Goal: Transaction & Acquisition: Purchase product/service

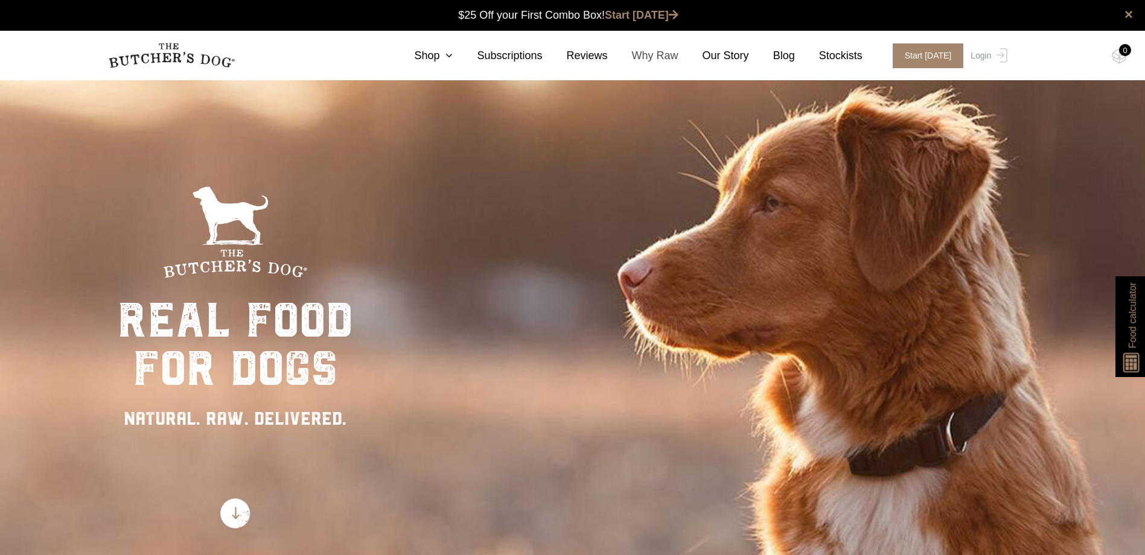
click at [661, 48] on link "Why Raw" at bounding box center [643, 56] width 71 height 16
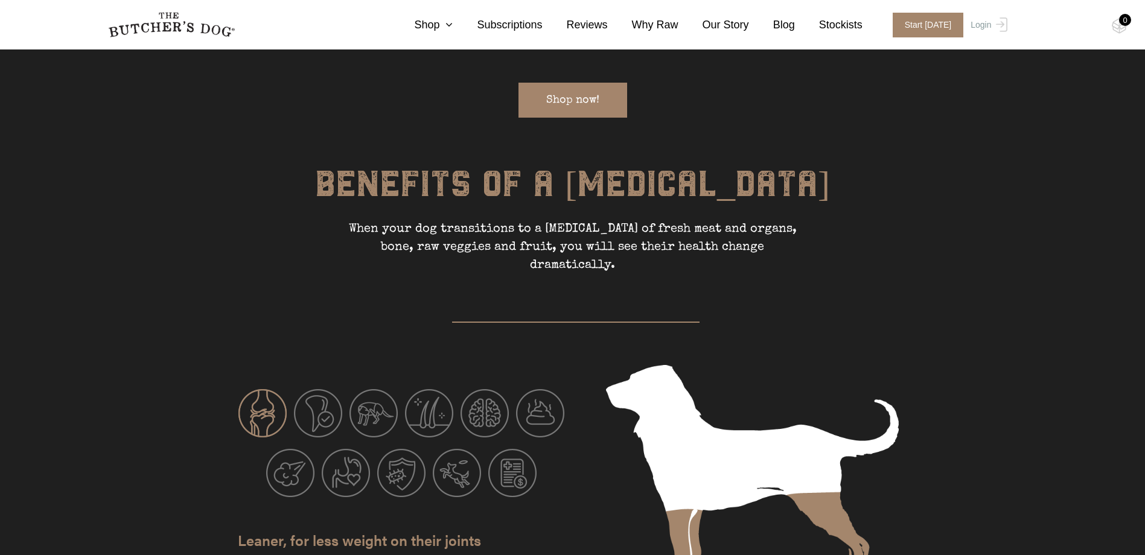
scroll to position [1750, 0]
click at [594, 98] on link "Shop now!" at bounding box center [572, 98] width 109 height 35
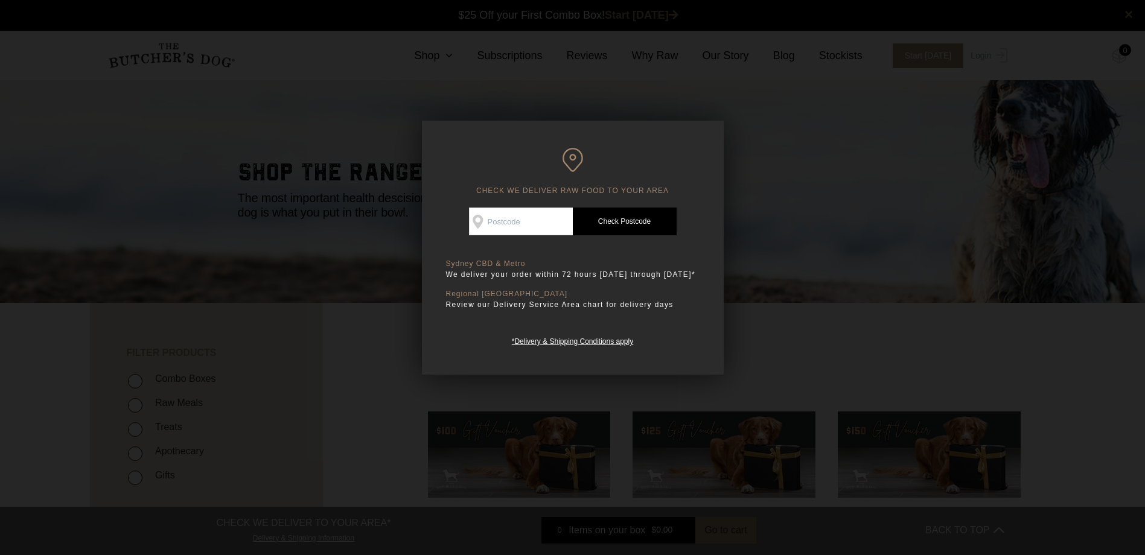
click at [326, 213] on div at bounding box center [572, 277] width 1145 height 555
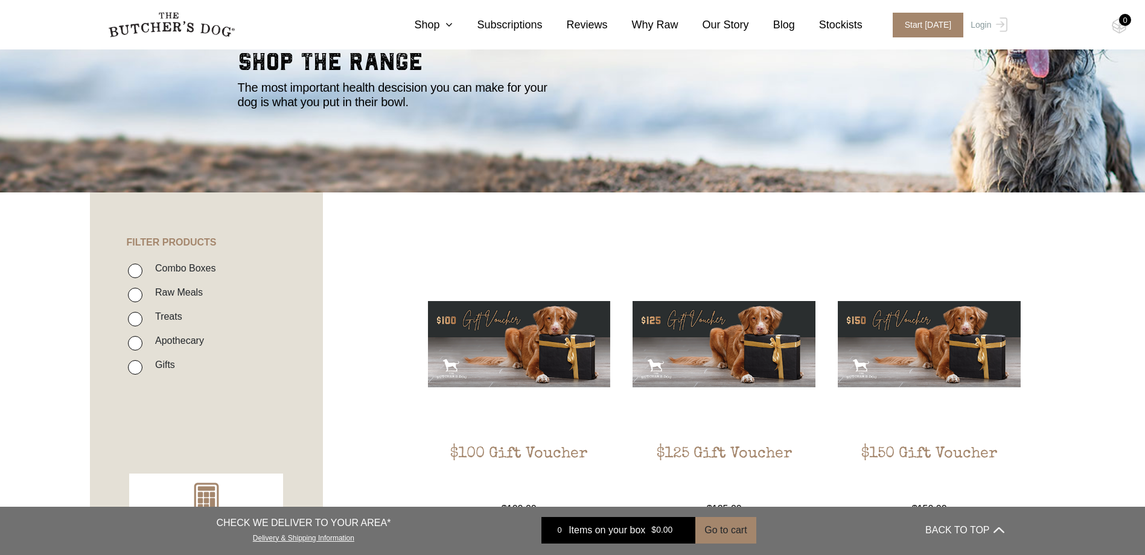
scroll to position [181, 0]
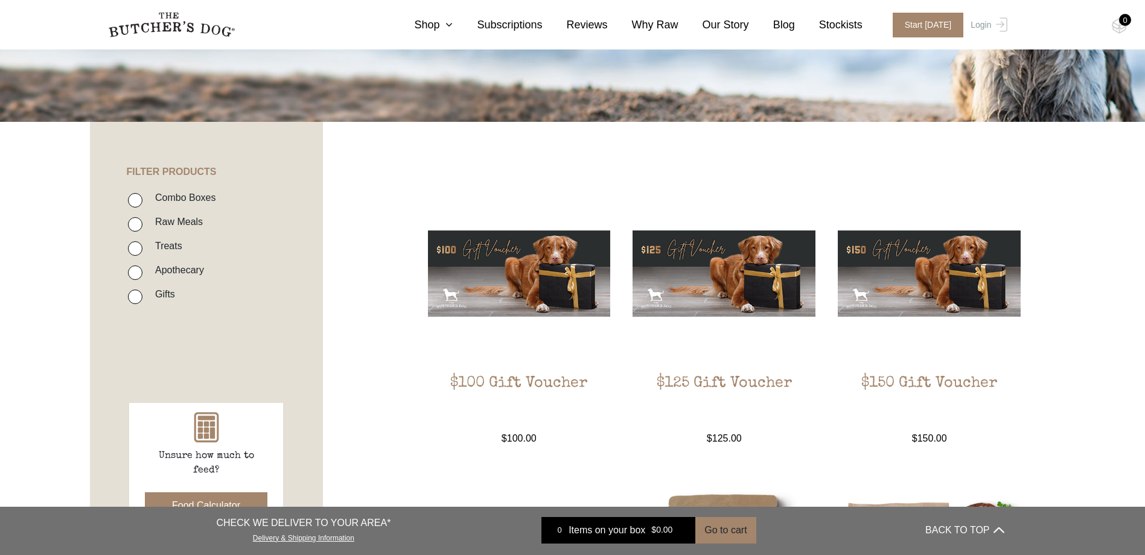
click at [138, 222] on input "Raw Meals" at bounding box center [135, 224] width 14 height 14
checkbox input "true"
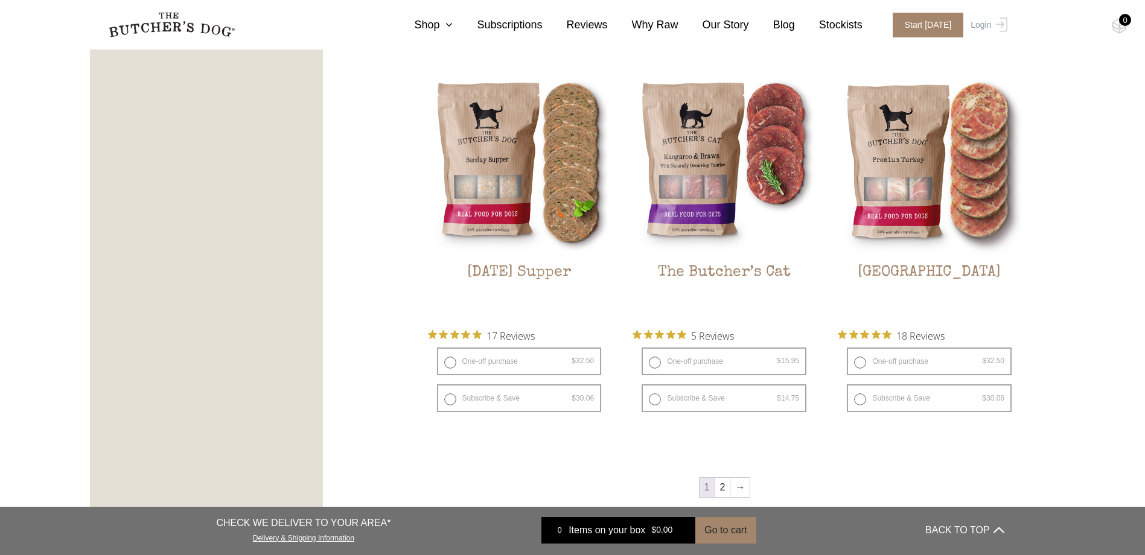
scroll to position [1479, 0]
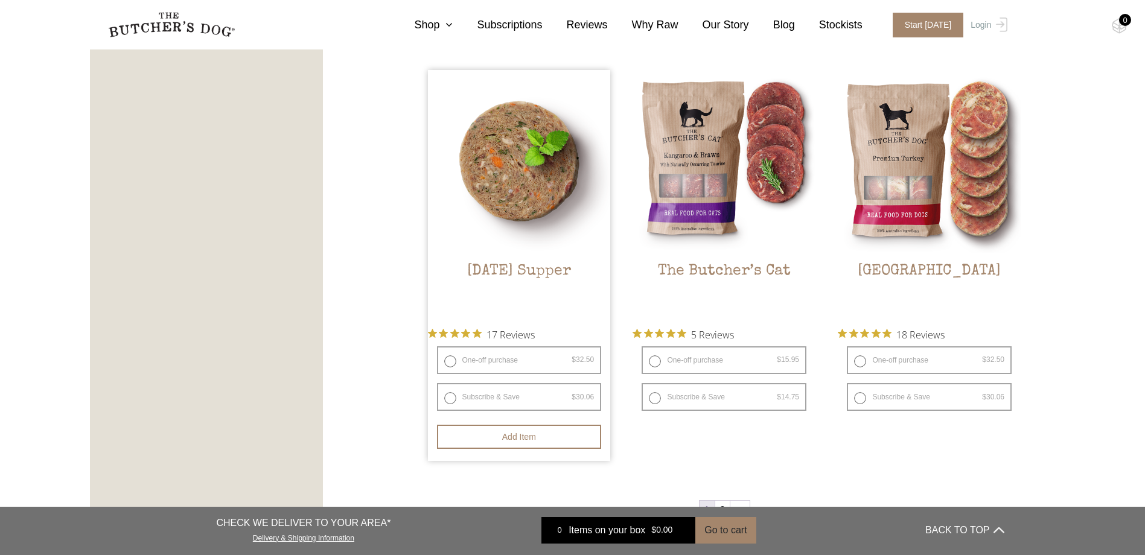
click at [536, 267] on h2 "[DATE] Supper" at bounding box center [519, 290] width 183 height 57
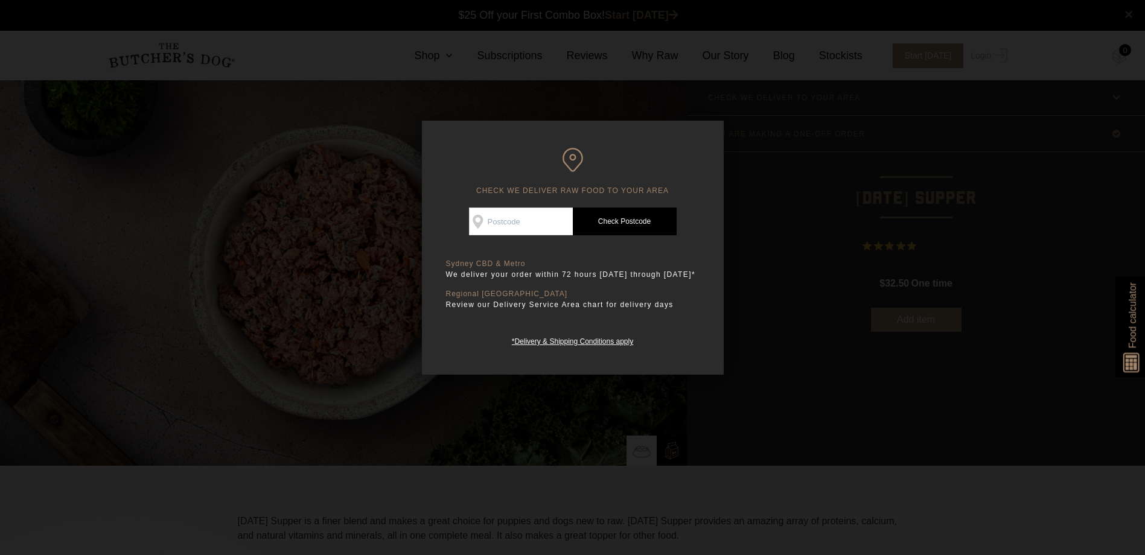
click at [497, 221] on input "Check Availability At" at bounding box center [521, 222] width 104 height 28
type input "3029"
click at [645, 224] on link "Check Postcode" at bounding box center [625, 222] width 104 height 28
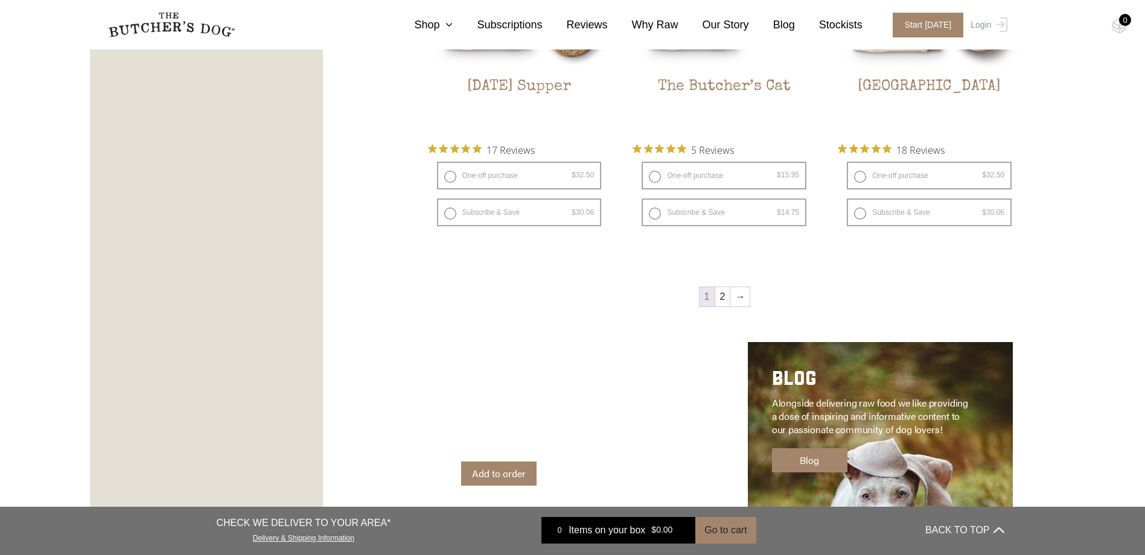
scroll to position [1750, 0]
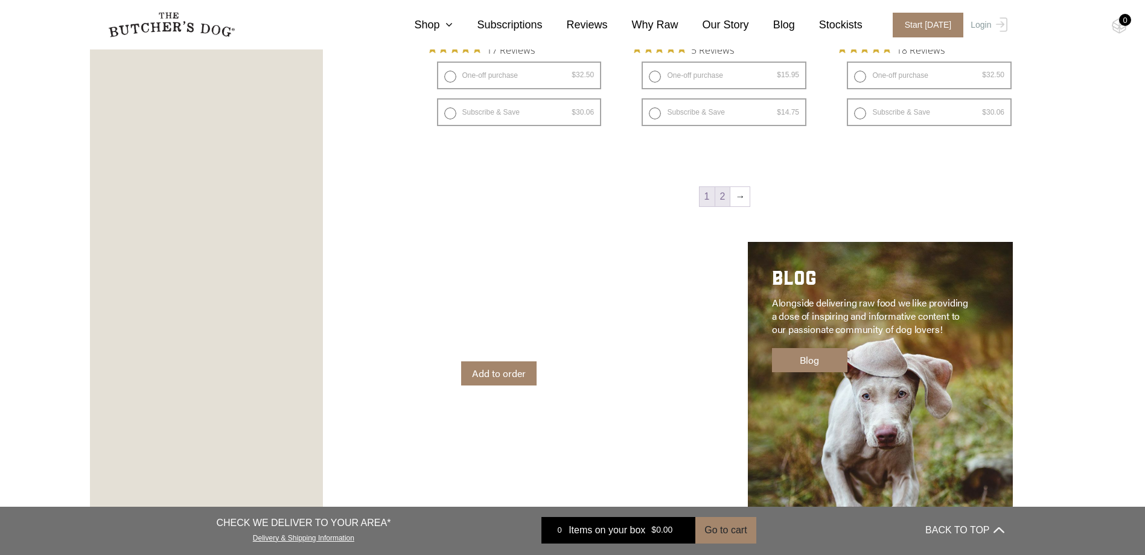
click at [726, 188] on link "2" at bounding box center [722, 196] width 15 height 19
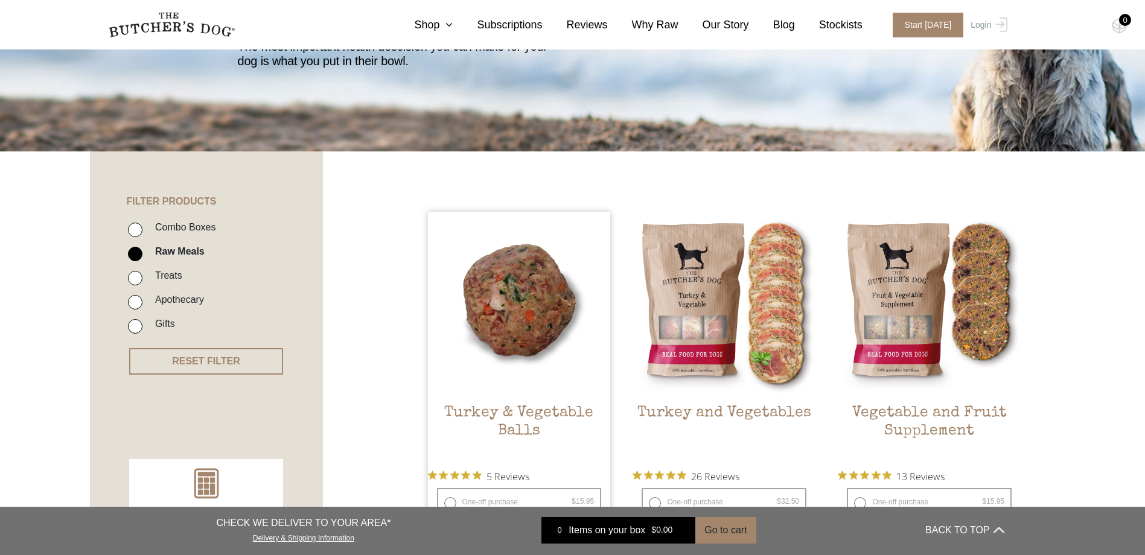
scroll to position [273, 0]
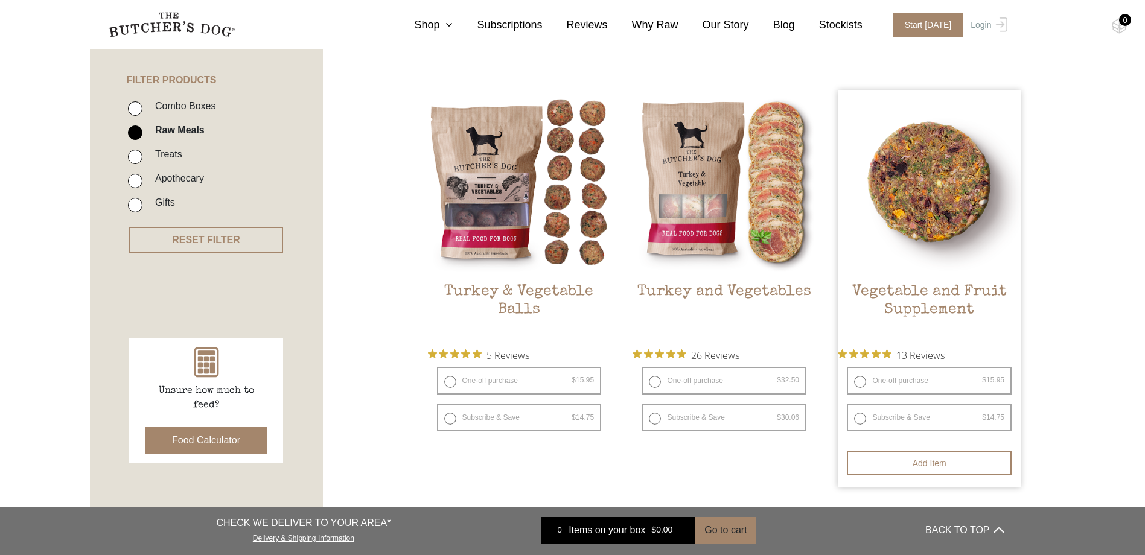
click at [937, 308] on h2 "Vegetable and Fruit Supplement" at bounding box center [928, 311] width 183 height 57
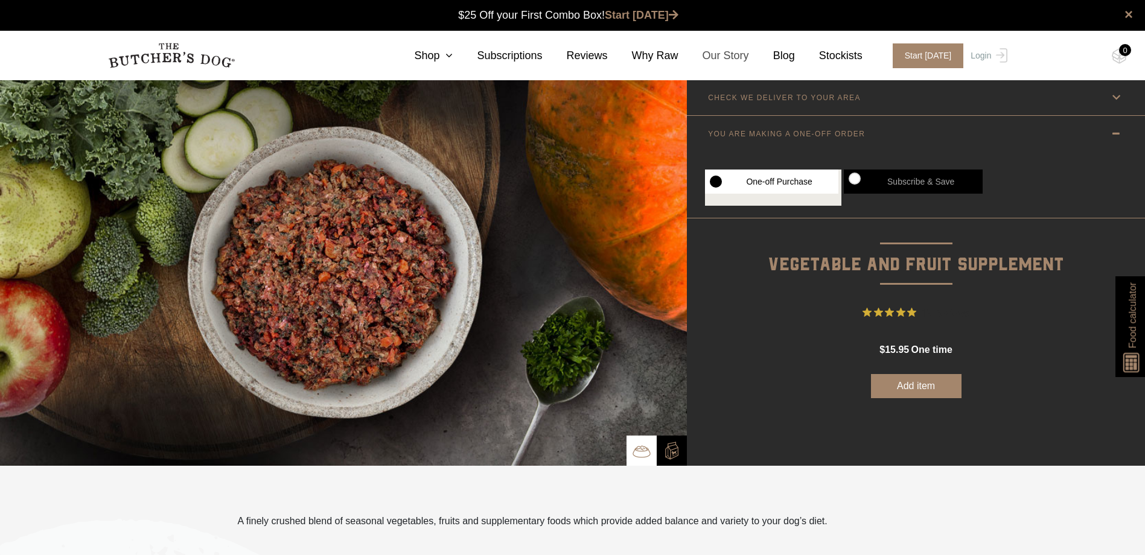
click at [737, 57] on link "Our Story" at bounding box center [713, 56] width 71 height 16
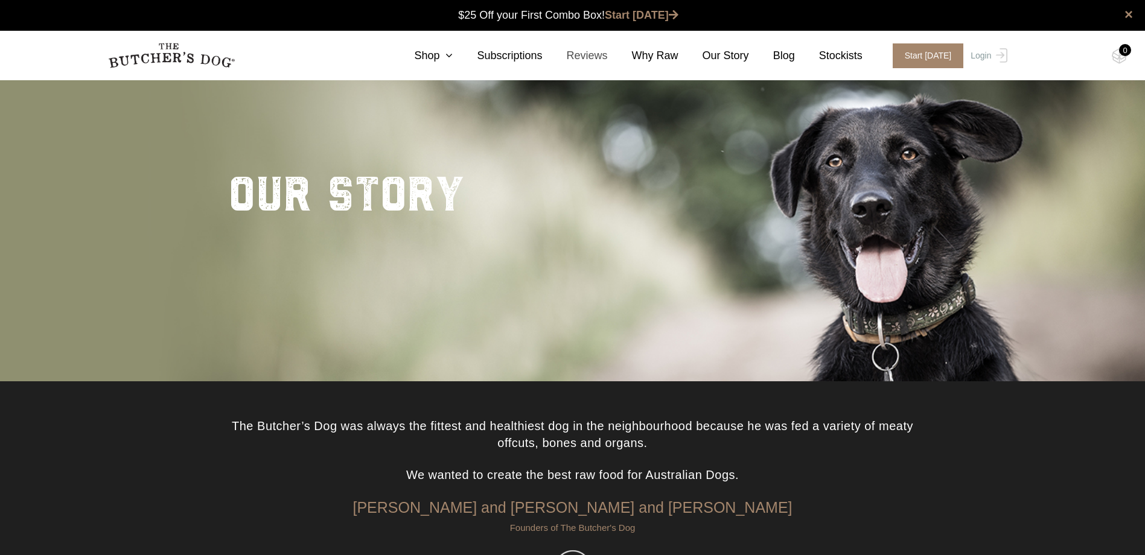
click at [605, 57] on link "Reviews" at bounding box center [574, 56] width 65 height 16
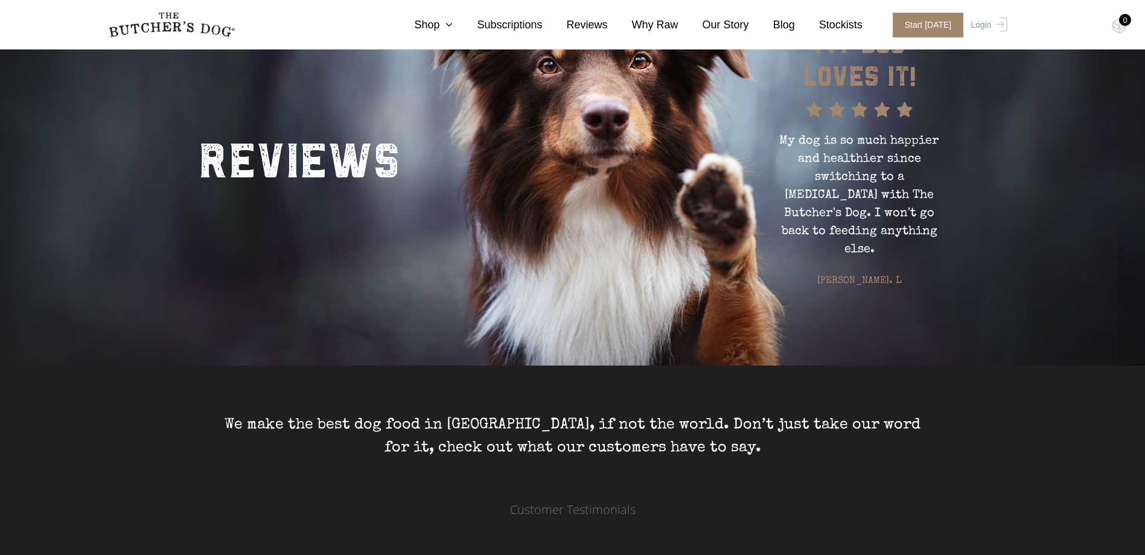
scroll to position [302, 0]
